Goal: Task Accomplishment & Management: Manage account settings

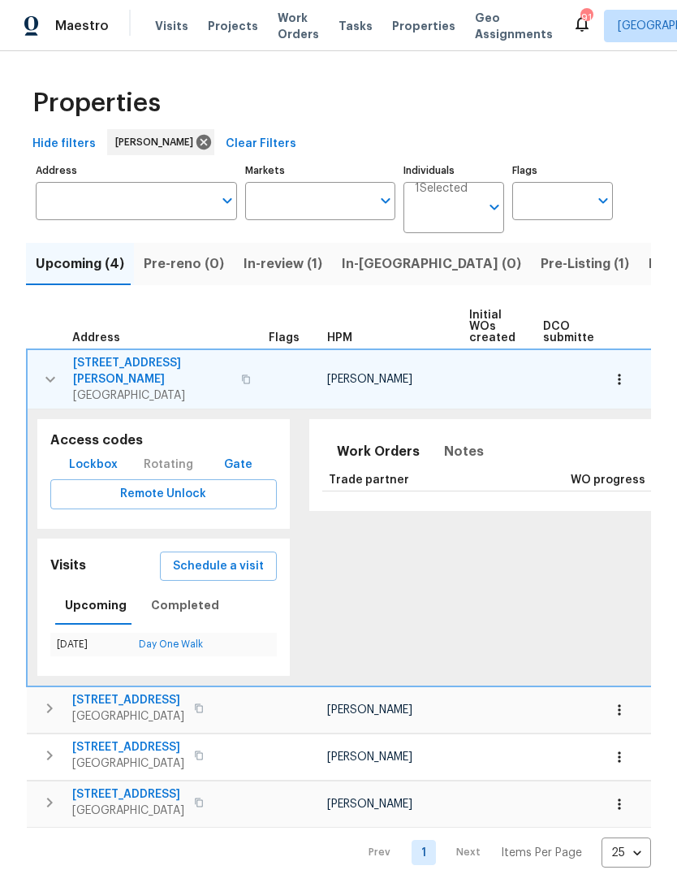
scroll to position [0, 396]
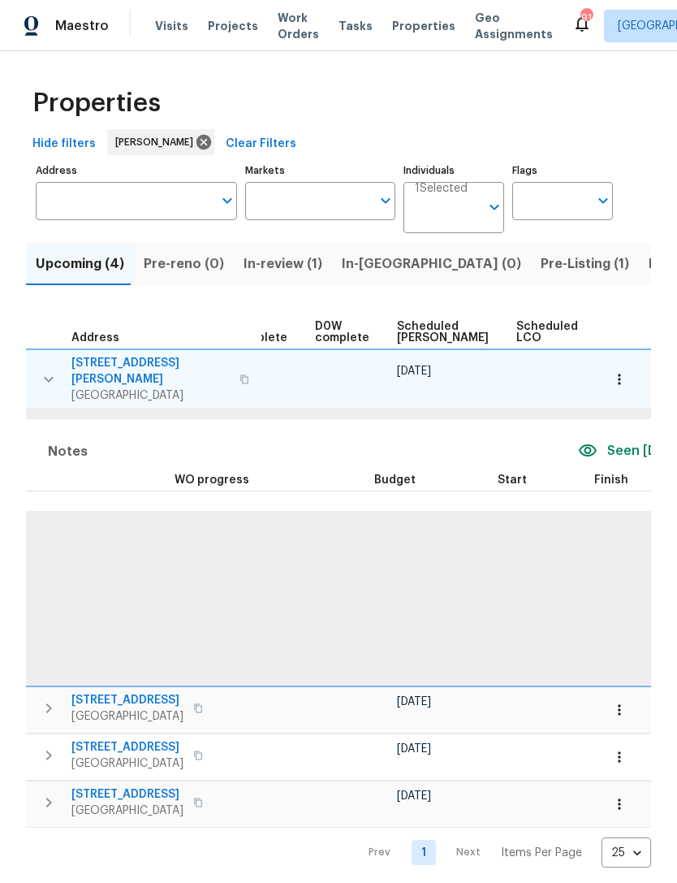
click at [289, 265] on span "In-review (1)" at bounding box center [283, 263] width 79 height 23
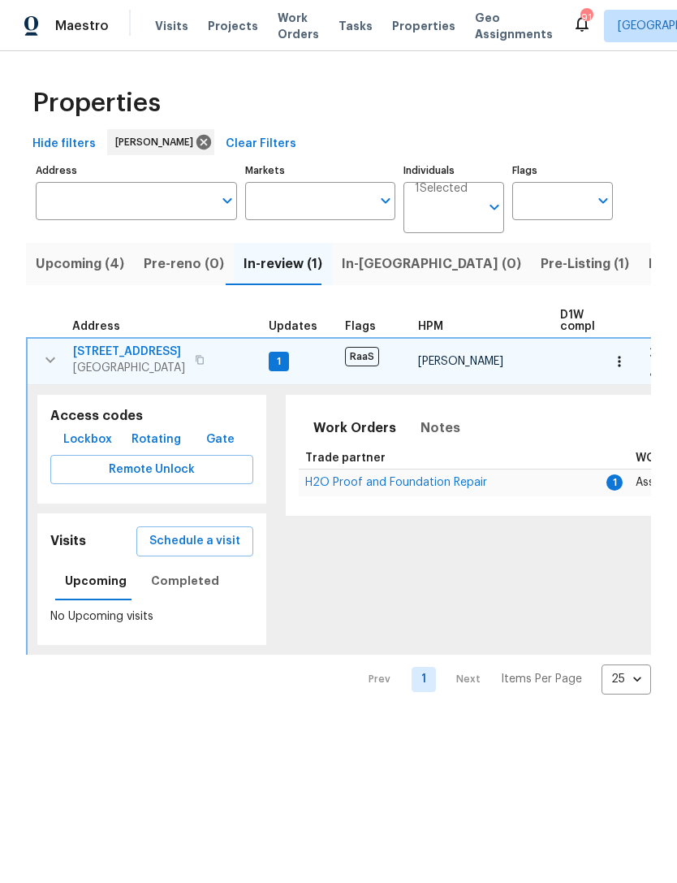
click at [406, 487] on span "H2O Proof and Foundation Repair" at bounding box center [396, 482] width 182 height 11
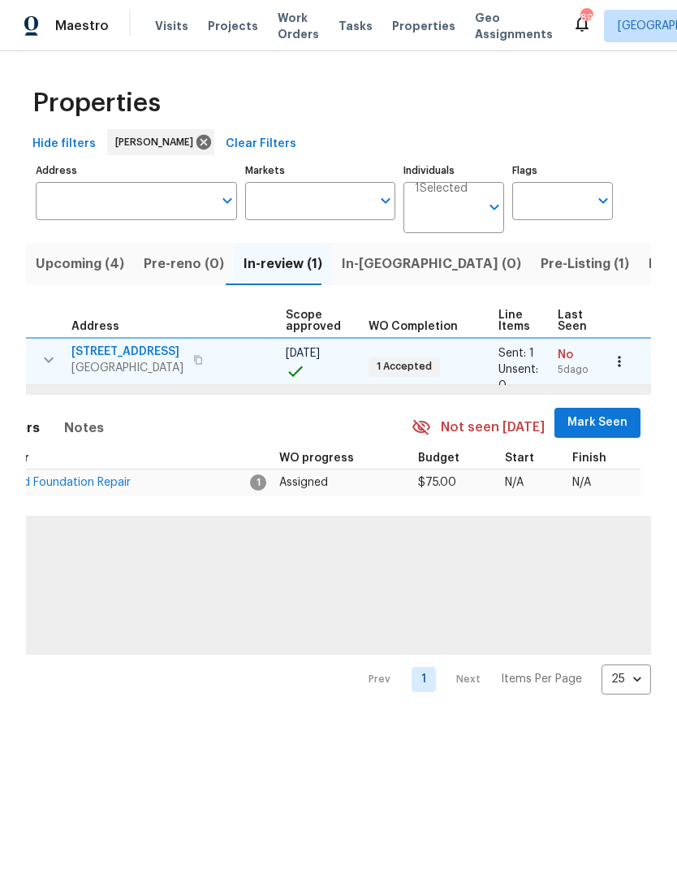
scroll to position [0, 356]
click at [605, 418] on span "Mark Seen" at bounding box center [598, 422] width 60 height 20
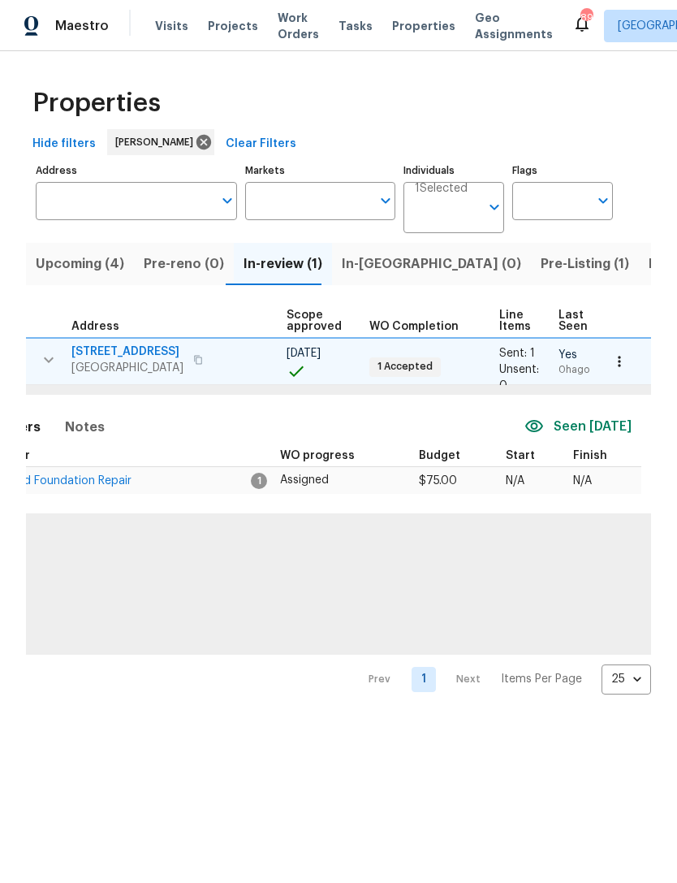
click at [84, 264] on span "Upcoming (4)" at bounding box center [80, 263] width 88 height 23
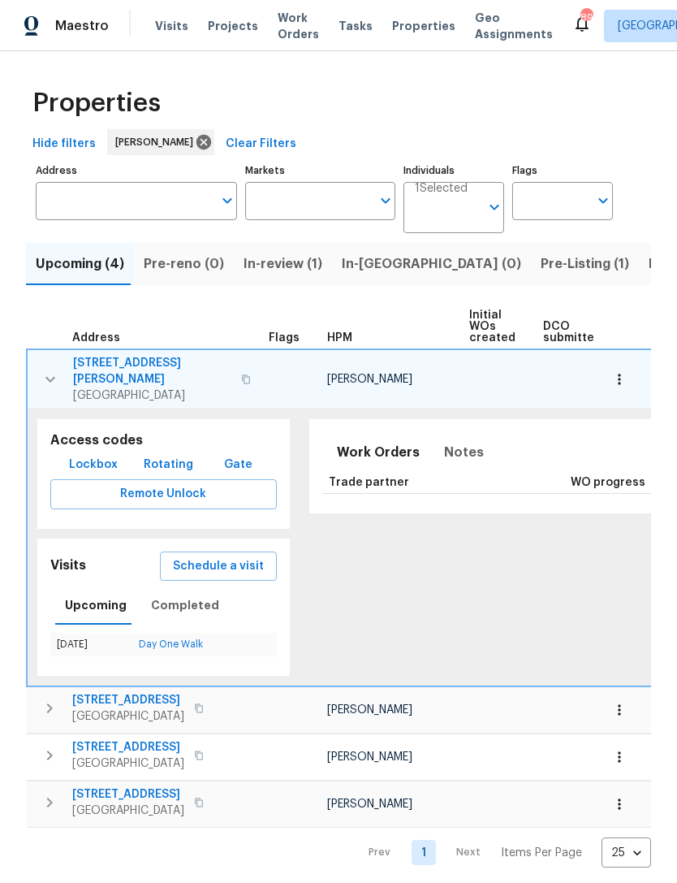
click at [41, 360] on button "button" at bounding box center [50, 379] width 32 height 49
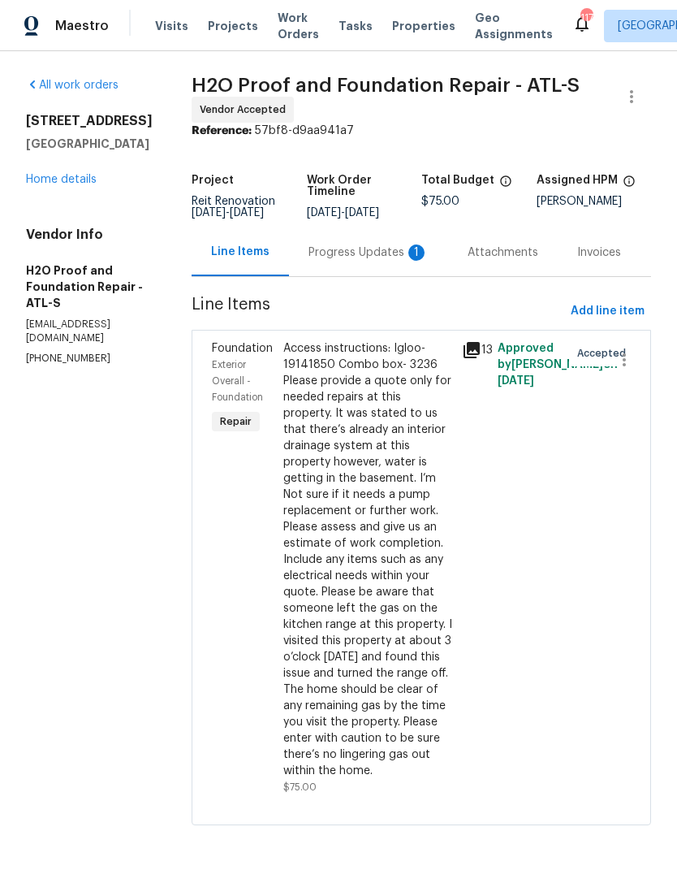
click at [308, 483] on div "Access instructions: Igloo- 19141850 Combo box- 3236 Please provide a quote onl…" at bounding box center [367, 559] width 169 height 438
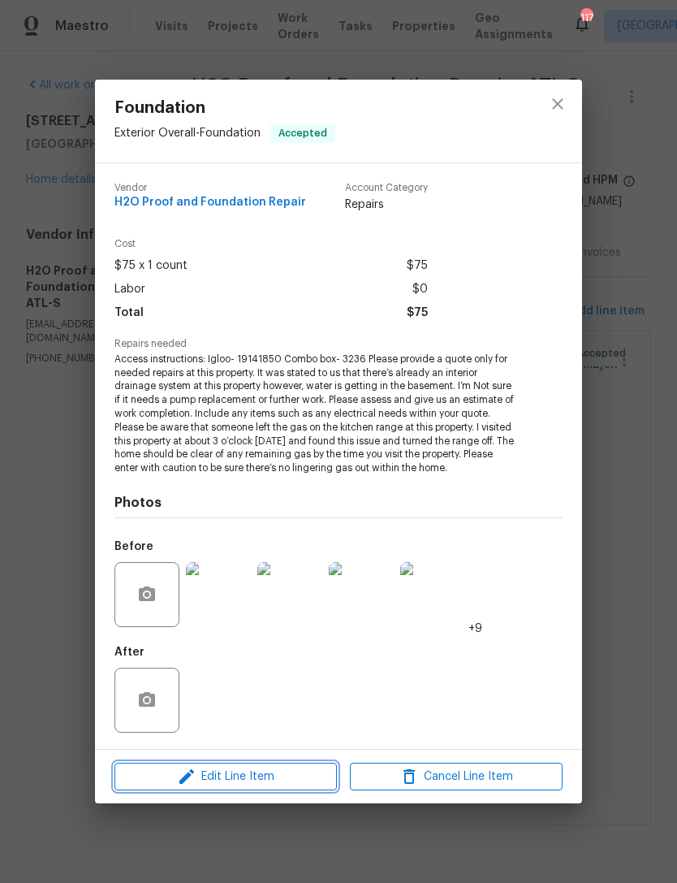
click at [261, 775] on span "Edit Line Item" at bounding box center [225, 776] width 213 height 20
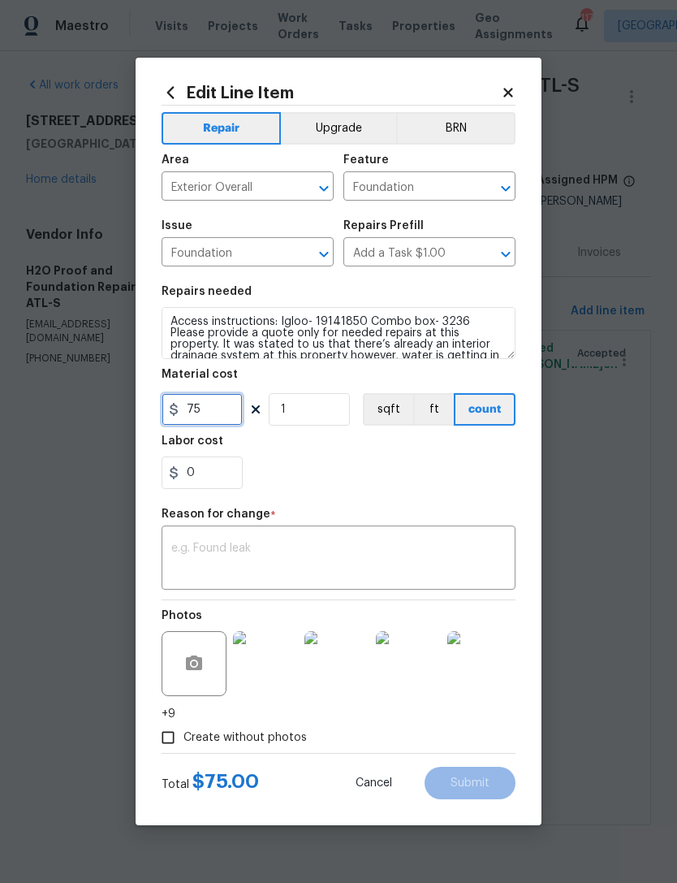
click at [214, 407] on input "75" at bounding box center [202, 409] width 81 height 32
type input "5950"
click at [295, 539] on div "x ​" at bounding box center [339, 559] width 354 height 60
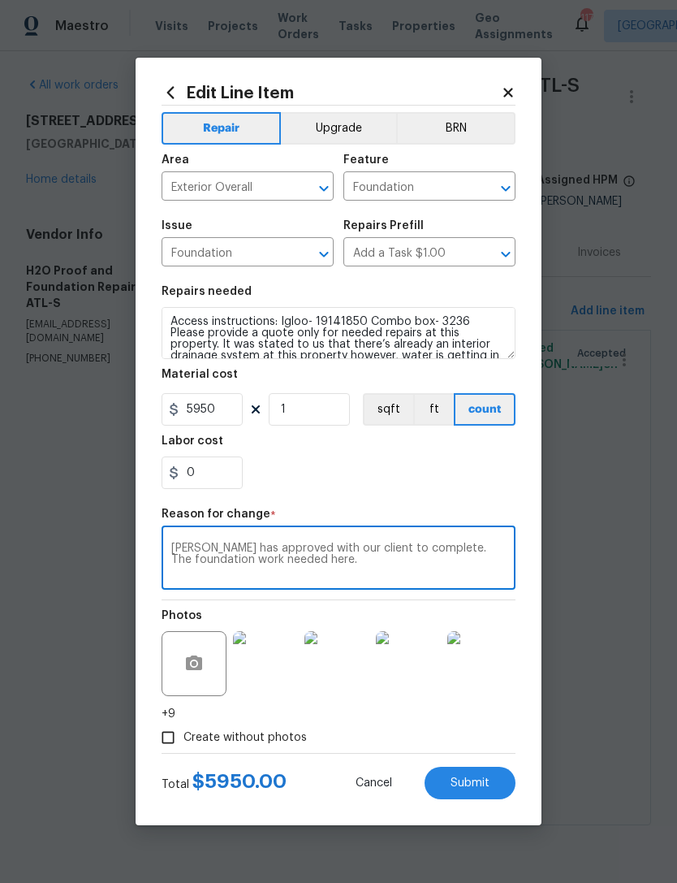
click at [448, 546] on textarea "[PERSON_NAME] has approved with our client to complete. The foundation work nee…" at bounding box center [338, 559] width 334 height 34
click at [322, 576] on textarea "[PERSON_NAME] has approved with our client to complete the foundation work need…" at bounding box center [338, 559] width 334 height 34
click at [338, 576] on textarea "Elsa has approved with our client to complete the foundation work needed here." at bounding box center [338, 559] width 334 height 34
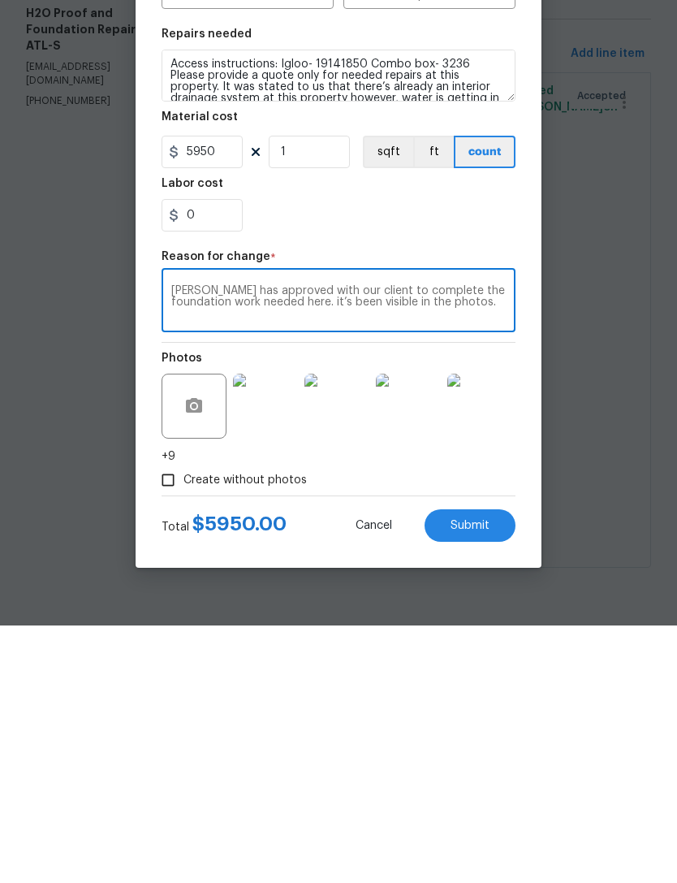
click at [339, 542] on textarea "Elsa has approved with our client to complete the foundation work needed here. …" at bounding box center [338, 559] width 334 height 34
type textarea "Elsa has approved with our client to complete the foundation work needed here. …"
click at [476, 777] on span "Submit" at bounding box center [470, 783] width 39 height 12
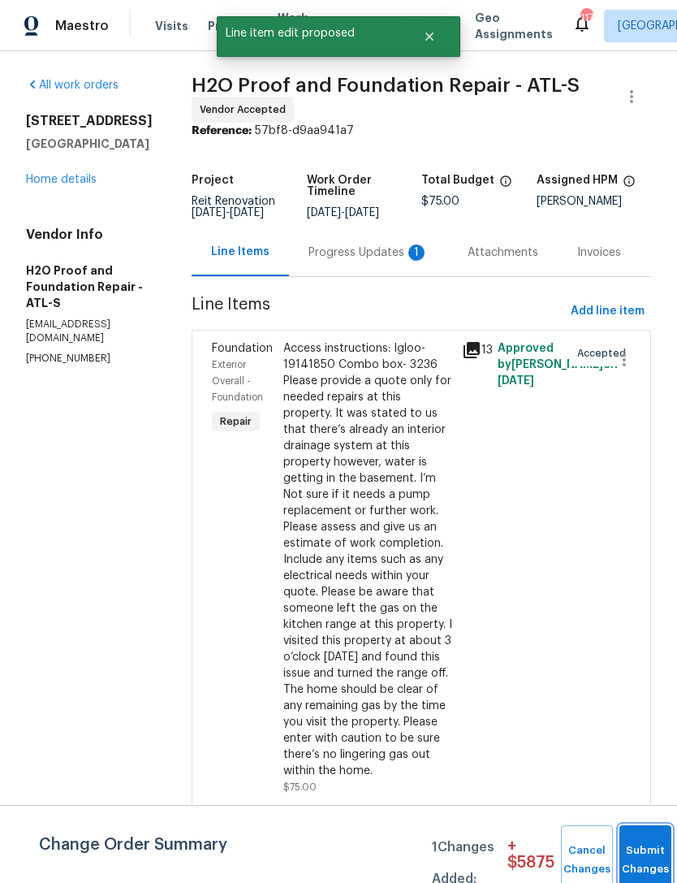
click at [644, 848] on button "Submit Changes" at bounding box center [645, 860] width 52 height 70
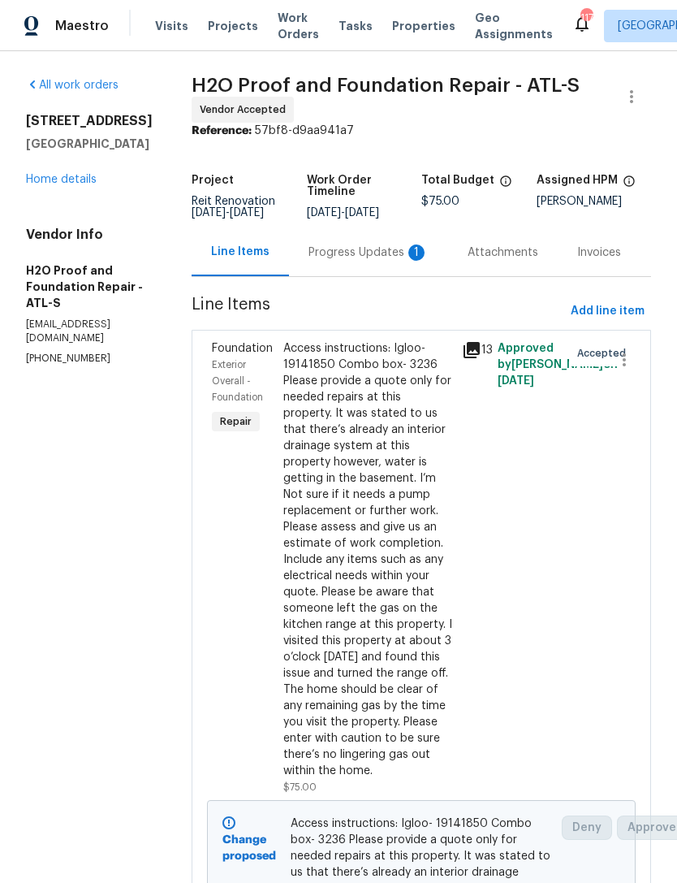
click at [295, 261] on div "Progress Updates 1" at bounding box center [368, 252] width 159 height 48
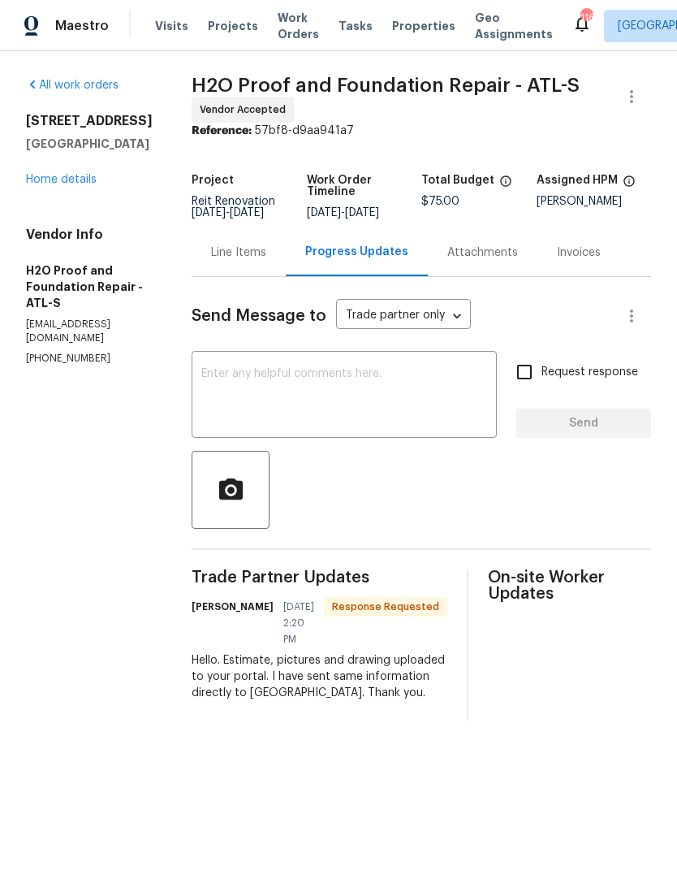
click at [366, 373] on textarea at bounding box center [344, 396] width 286 height 57
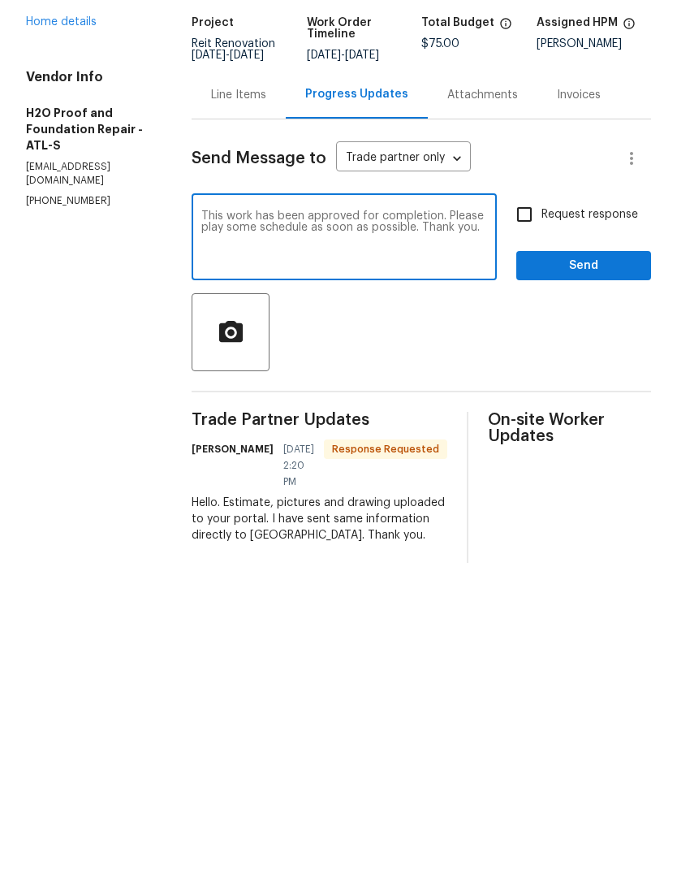
click at [236, 368] on textarea "This work has been approved for completion. Please play some schedule as soon a…" at bounding box center [344, 396] width 286 height 57
type textarea "This work has been approved for completion. Please place on schedule as soon as…"
click at [530, 355] on input "Request response" at bounding box center [524, 372] width 34 height 34
checkbox input "true"
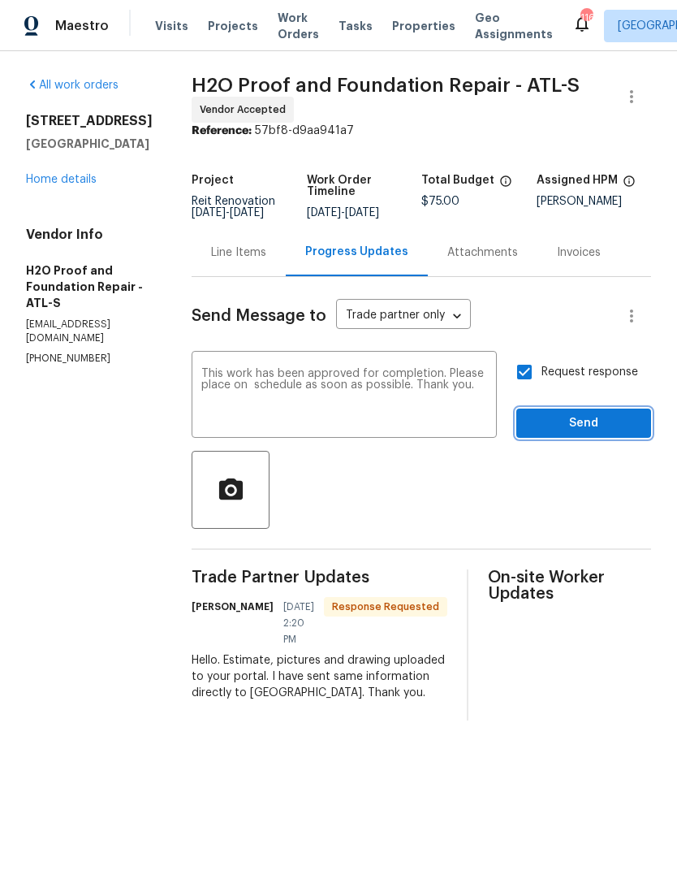
click at [584, 410] on button "Send" at bounding box center [583, 423] width 135 height 30
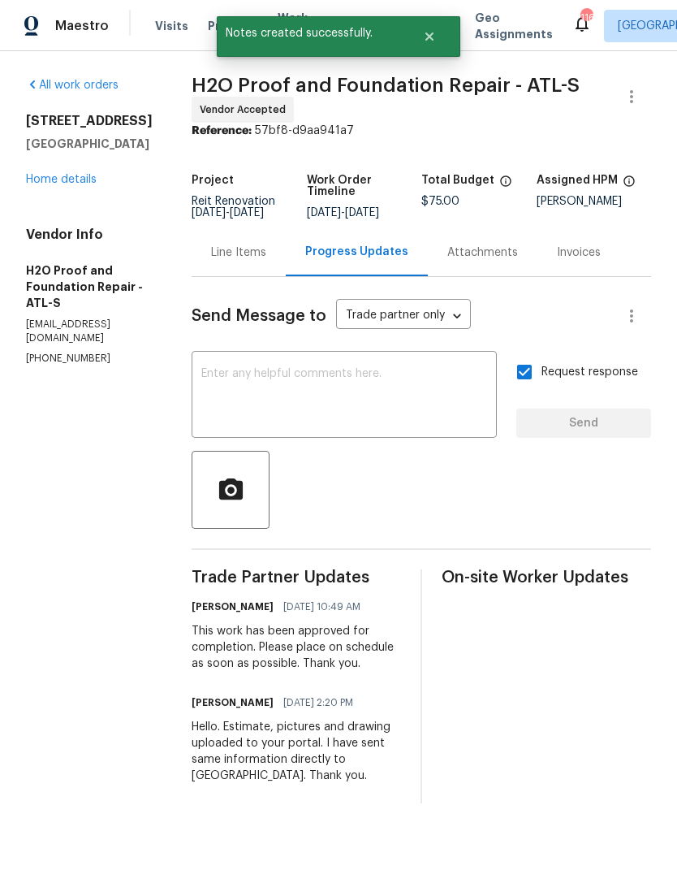
click at [85, 182] on link "Home details" at bounding box center [61, 179] width 71 height 11
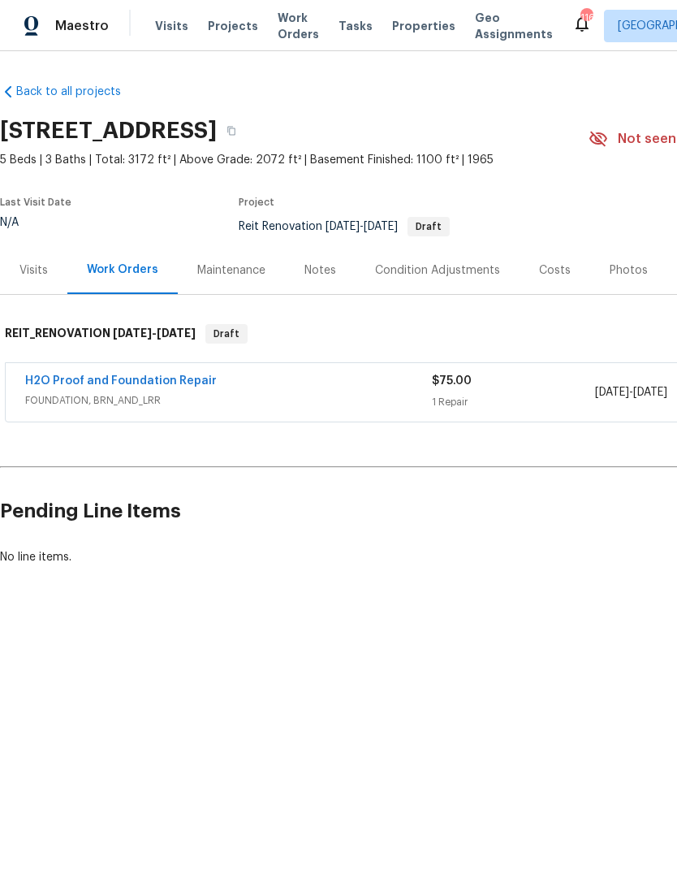
click at [153, 385] on link "H2O Proof and Foundation Repair" at bounding box center [121, 380] width 192 height 11
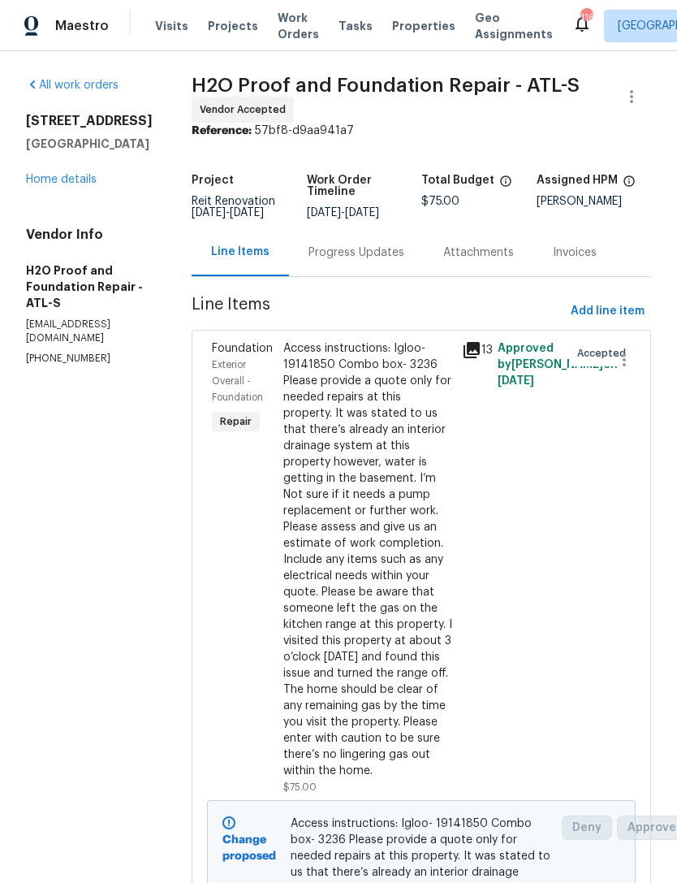
click at [311, 498] on div "Access instructions: Igloo- 19141850 Combo box- 3236 Please provide a quote onl…" at bounding box center [367, 559] width 169 height 438
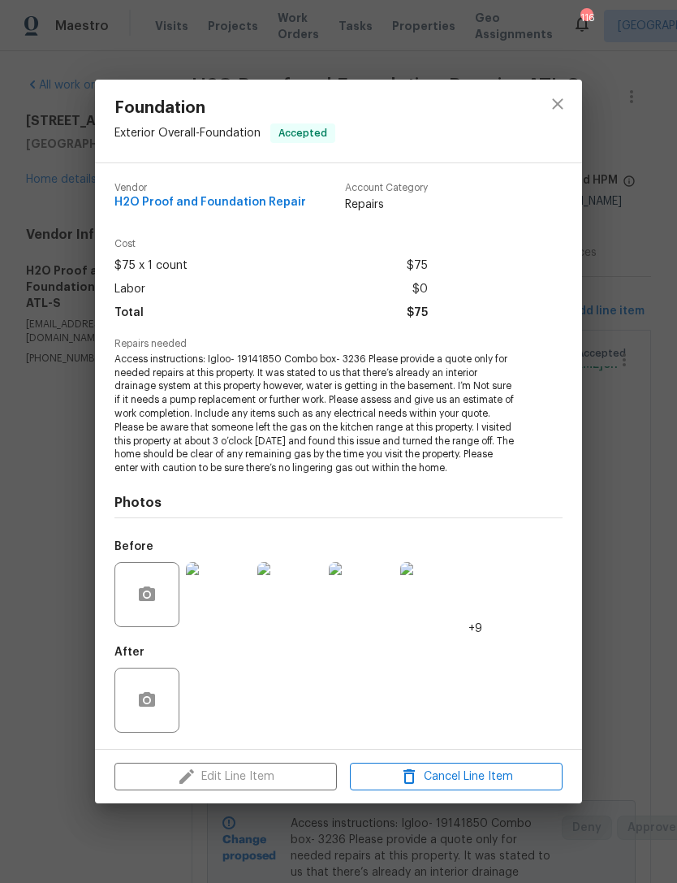
click at [218, 605] on img at bounding box center [218, 594] width 65 height 65
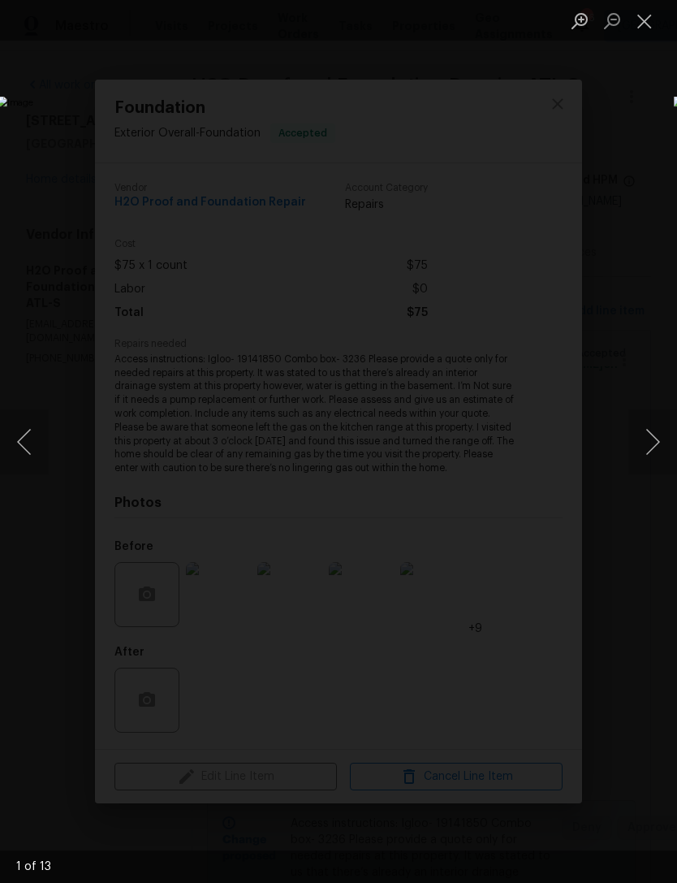
click at [641, 446] on button "Next image" at bounding box center [652, 441] width 49 height 65
click at [649, 447] on button "Next image" at bounding box center [652, 441] width 49 height 65
click at [648, 446] on button "Next image" at bounding box center [652, 441] width 49 height 65
click at [656, 440] on button "Next image" at bounding box center [652, 441] width 49 height 65
click at [651, 443] on button "Next image" at bounding box center [652, 441] width 49 height 65
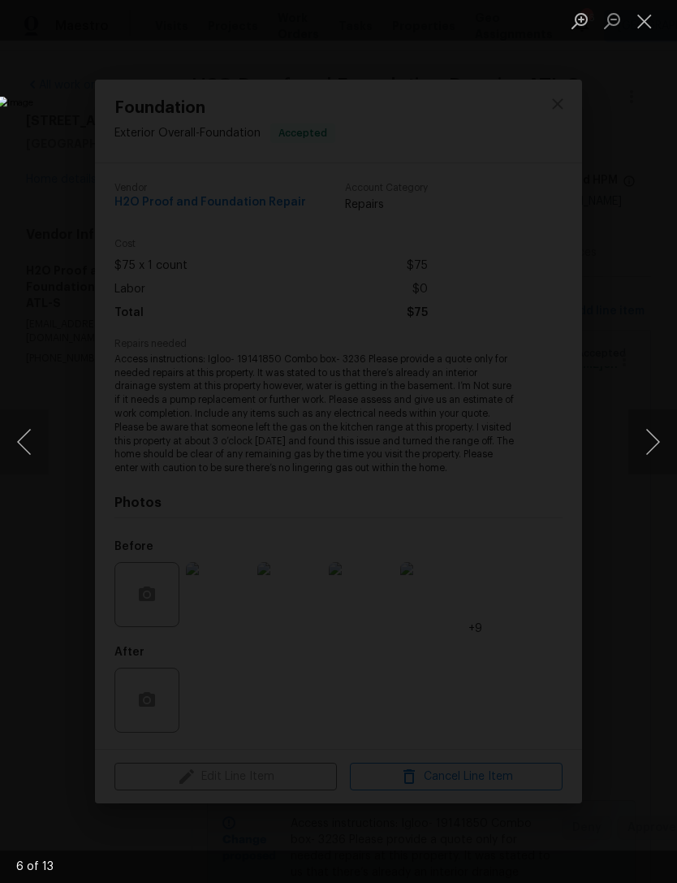
click at [655, 442] on button "Next image" at bounding box center [652, 441] width 49 height 65
click at [654, 443] on button "Next image" at bounding box center [652, 441] width 49 height 65
click at [649, 438] on button "Next image" at bounding box center [652, 441] width 49 height 65
click at [655, 437] on button "Next image" at bounding box center [652, 441] width 49 height 65
click at [650, 430] on button "Next image" at bounding box center [652, 441] width 49 height 65
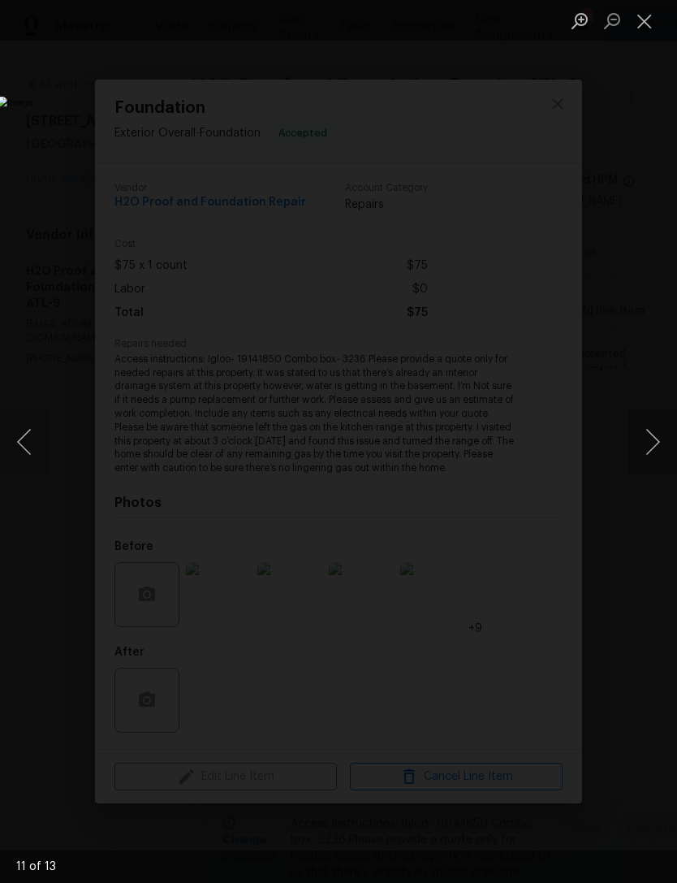
click at [654, 430] on button "Next image" at bounding box center [652, 441] width 49 height 65
click at [654, 427] on button "Next image" at bounding box center [652, 441] width 49 height 65
click at [652, 428] on button "Next image" at bounding box center [652, 441] width 49 height 65
click at [651, 430] on button "Next image" at bounding box center [652, 441] width 49 height 65
click at [655, 428] on button "Next image" at bounding box center [652, 441] width 49 height 65
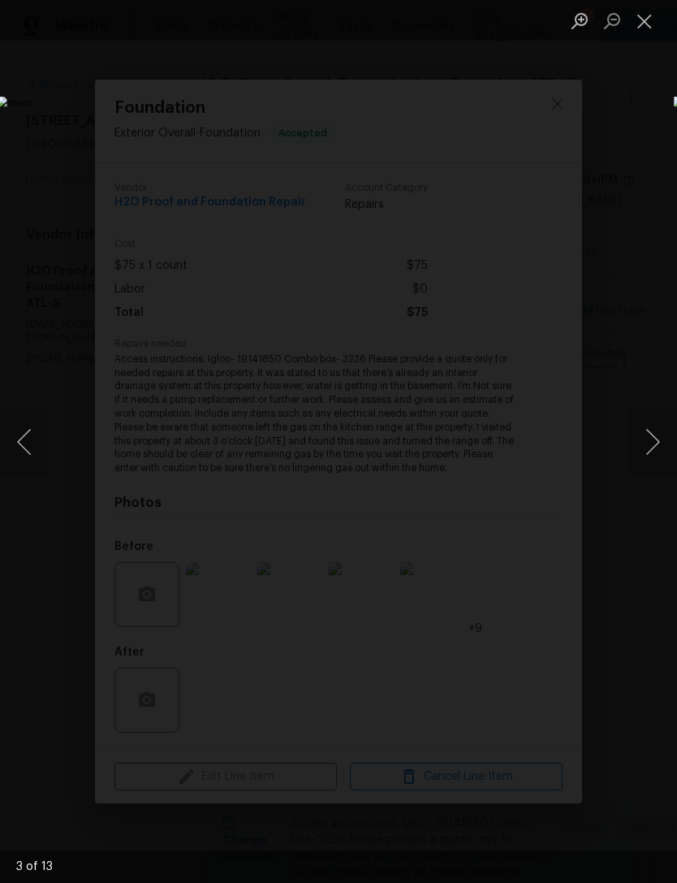
click at [644, 26] on button "Close lightbox" at bounding box center [644, 20] width 32 height 28
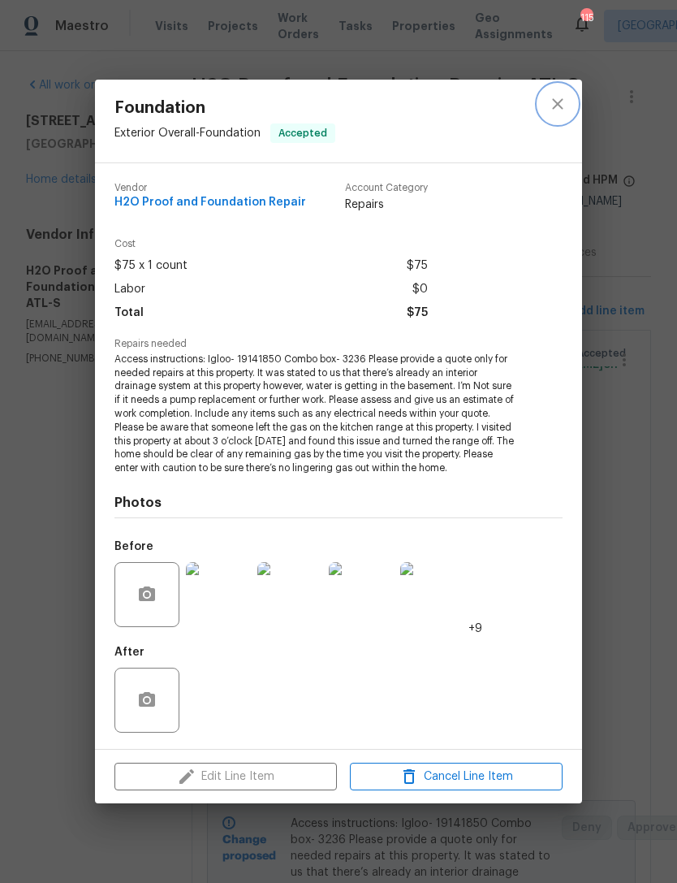
click at [573, 93] on button "close" at bounding box center [557, 103] width 39 height 39
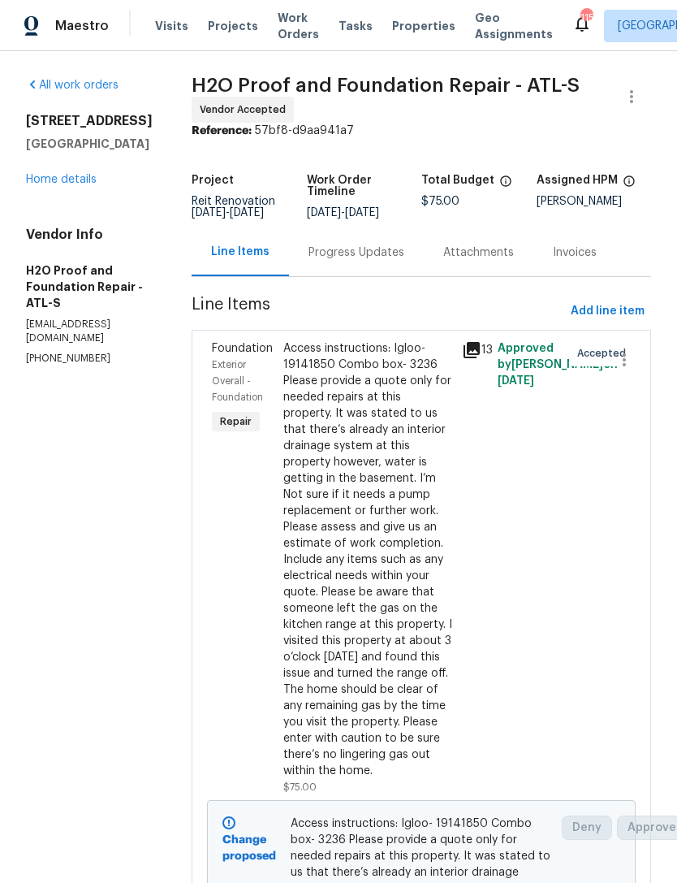
click at [47, 185] on link "Home details" at bounding box center [61, 179] width 71 height 11
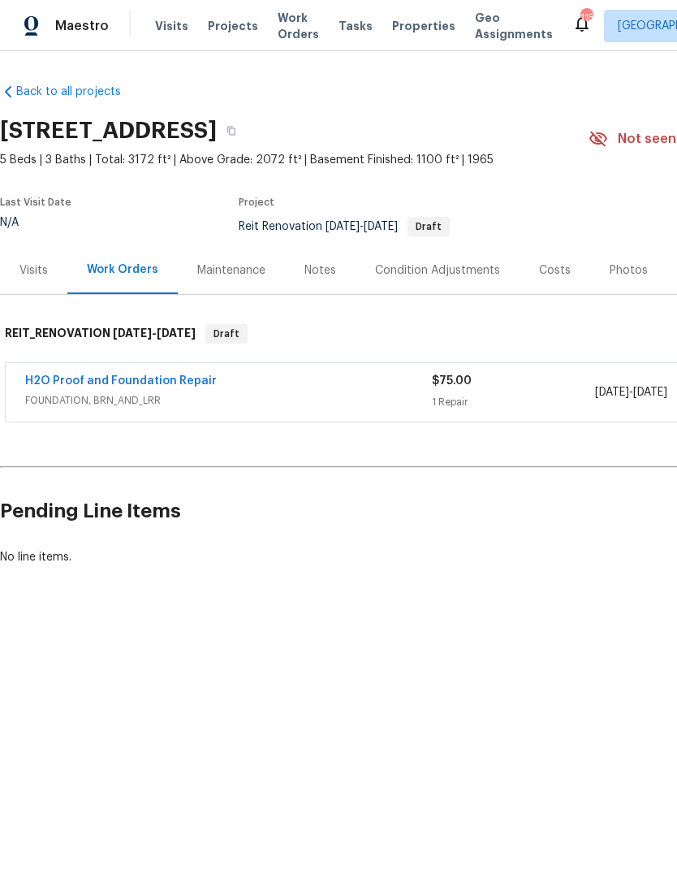
click at [321, 268] on div "Notes" at bounding box center [320, 270] width 32 height 16
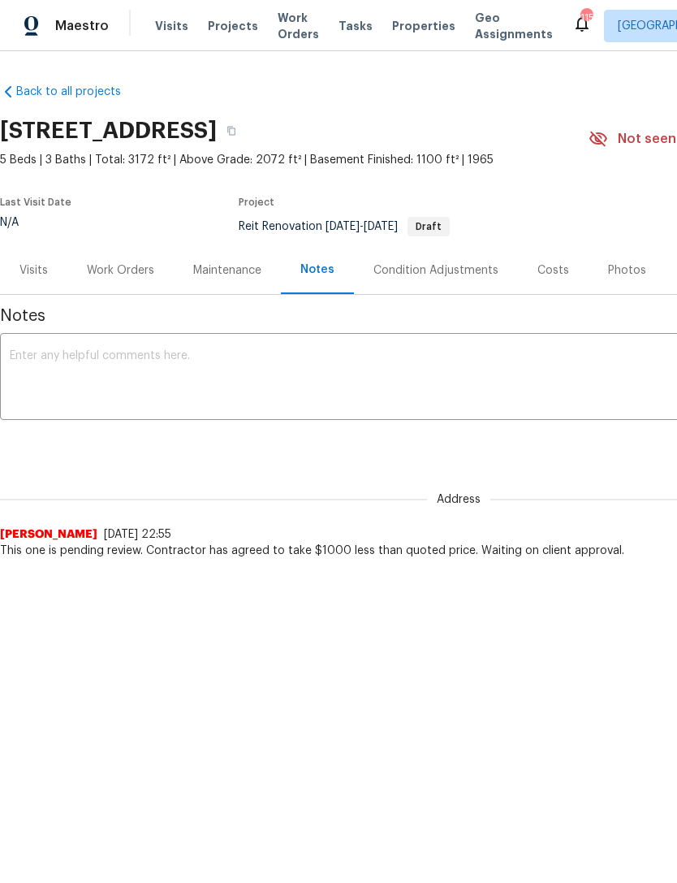
click at [267, 377] on textarea at bounding box center [459, 378] width 898 height 57
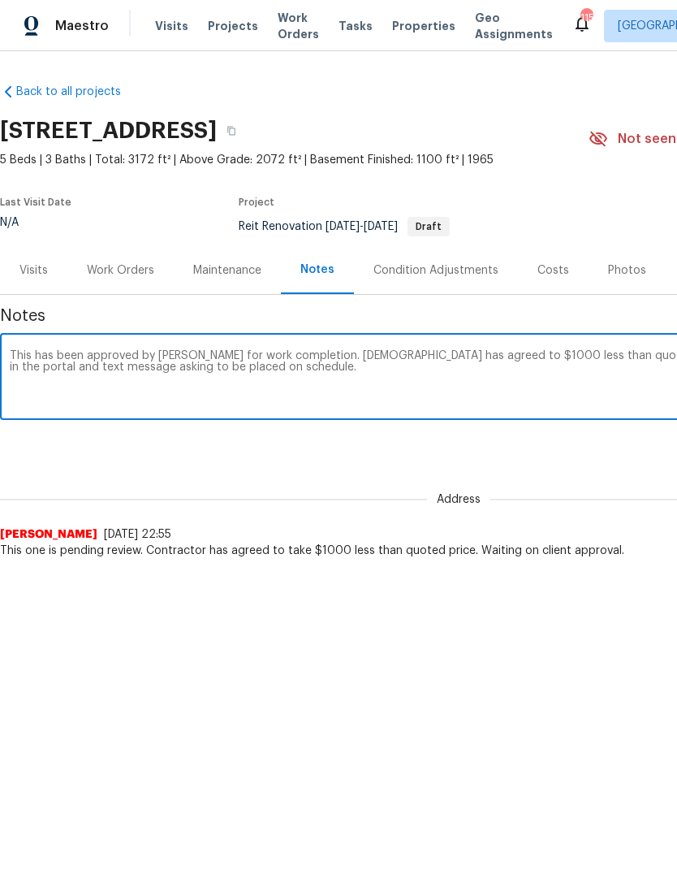
click at [36, 373] on textarea "This has been approved by Elsa for work completion. Contractor has agreed to $1…" at bounding box center [459, 378] width 898 height 57
click at [41, 369] on textarea "This has been approved by Elsa for work completion. Contractor has agreed to $1…" at bounding box center [459, 378] width 898 height 57
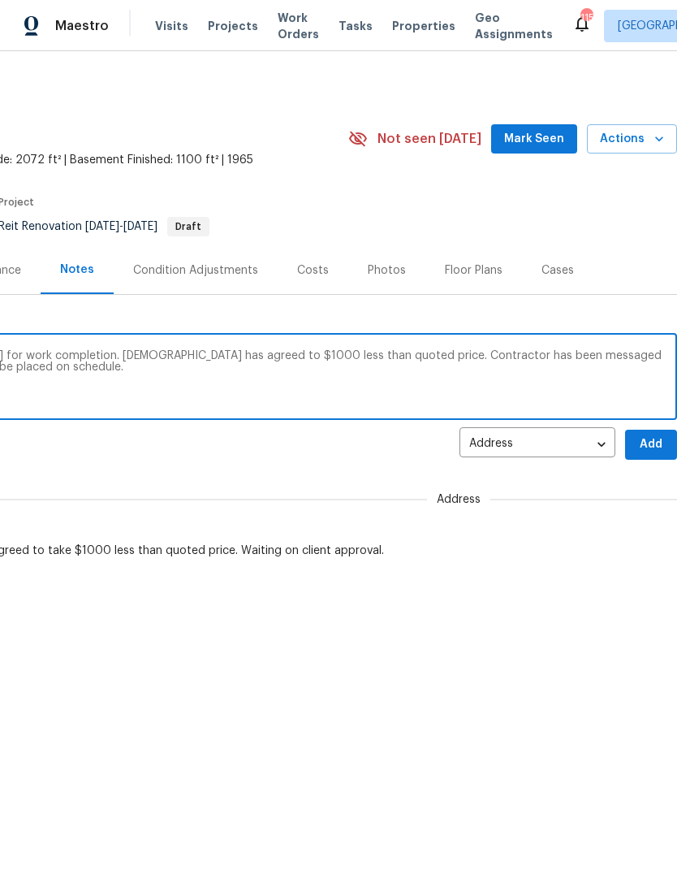
scroll to position [0, 240]
type textarea "This has been approved by Elsa for work completion. Contractor has agreed to $1…"
click at [652, 440] on span "Add" at bounding box center [651, 444] width 26 height 20
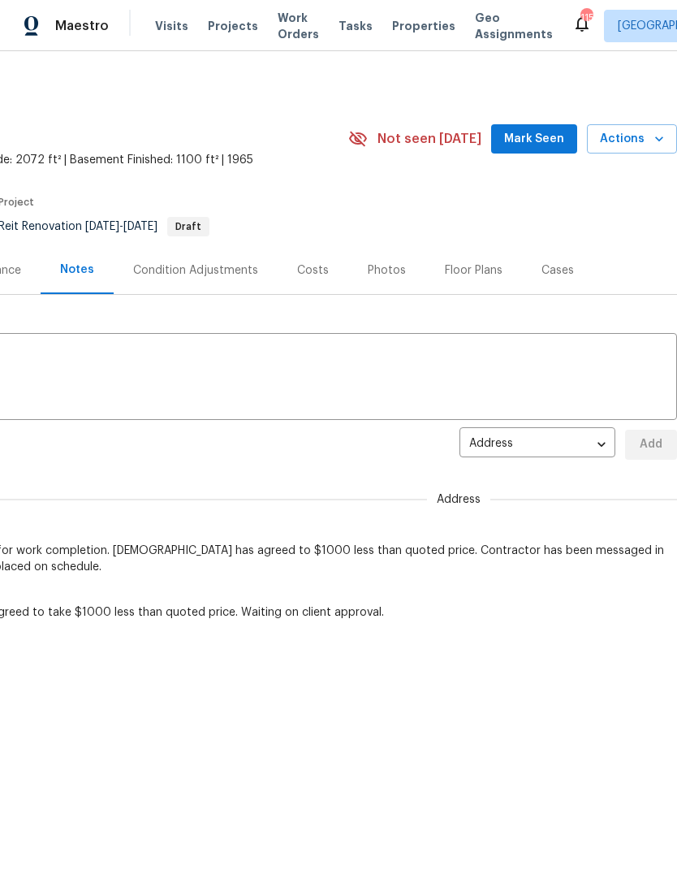
click at [554, 138] on span "Mark Seen" at bounding box center [534, 139] width 60 height 20
